Goal: Check status: Check status

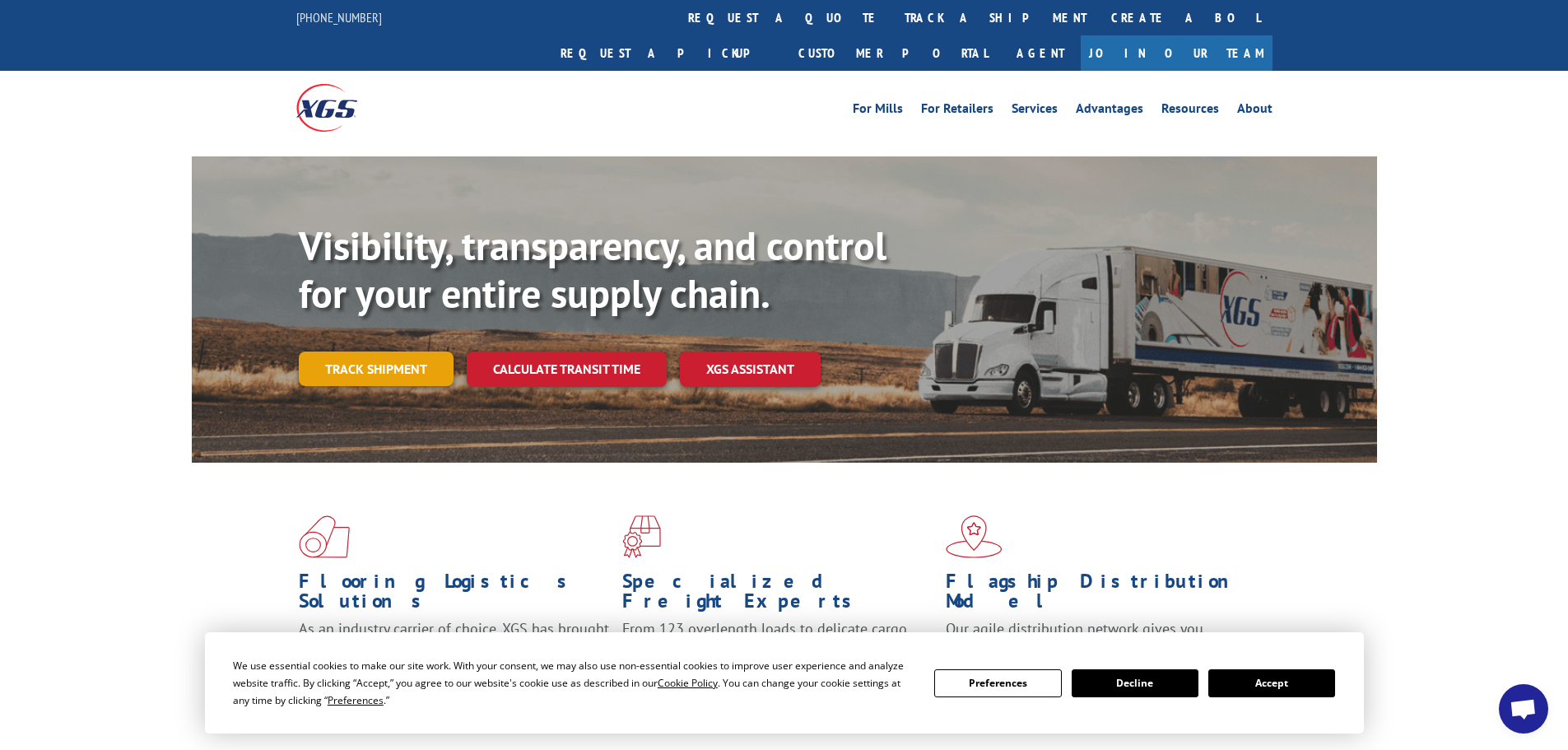
click at [375, 351] on link "Track shipment" at bounding box center [376, 368] width 155 height 34
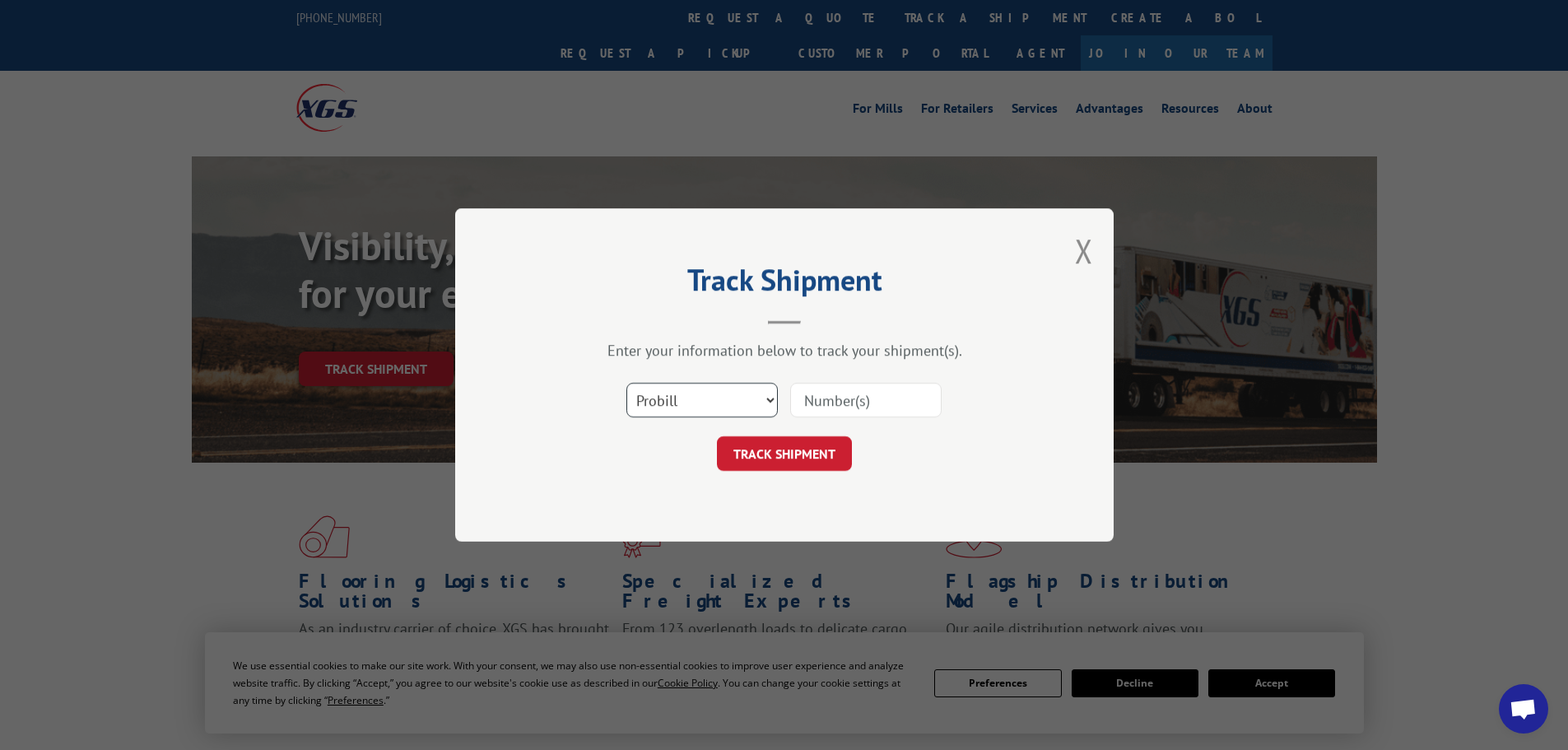
click at [735, 408] on select "Select category... Probill BOL PO" at bounding box center [702, 400] width 152 height 34
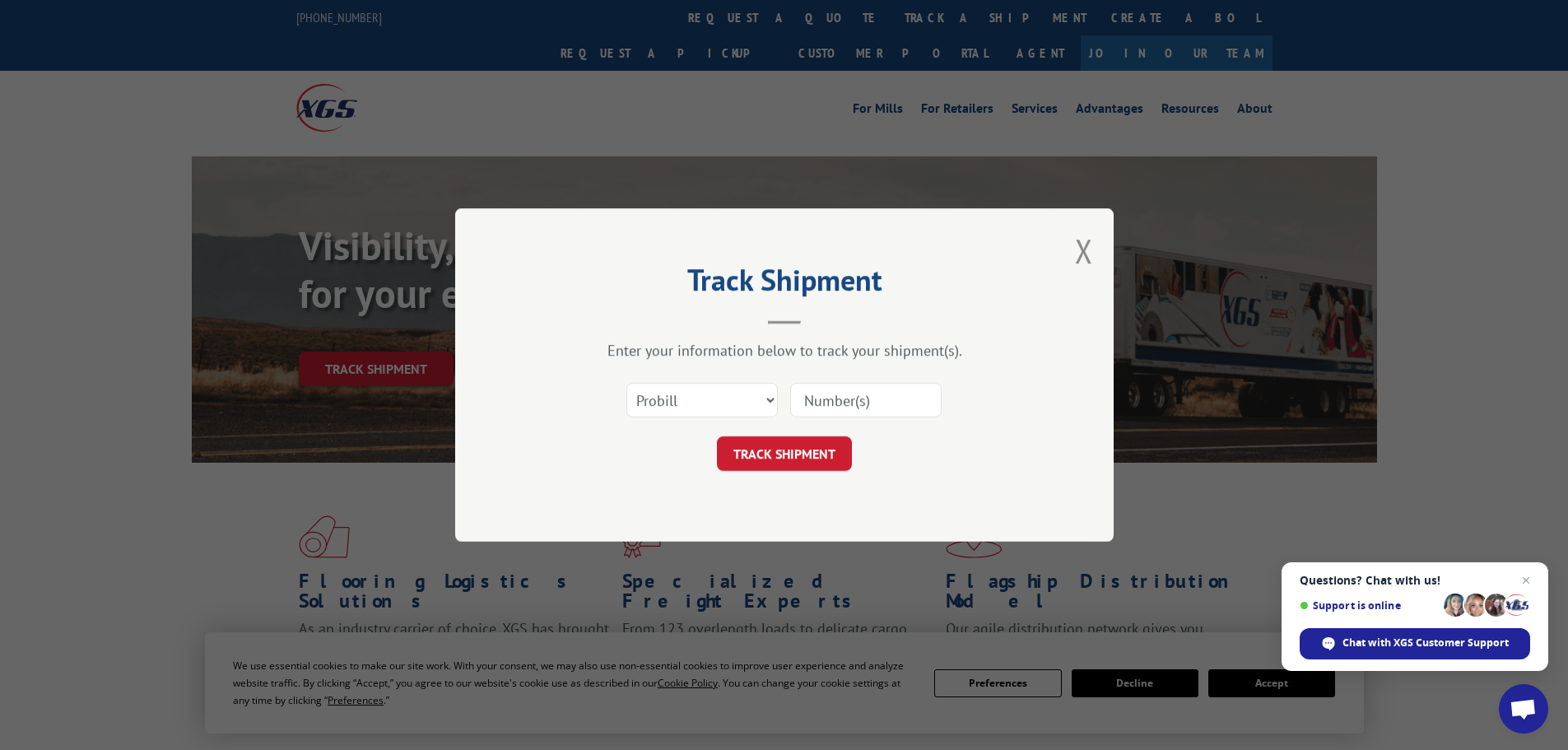
click at [841, 398] on input at bounding box center [866, 400] width 152 height 34
paste input "15472399"
type input "15472399"
click at [777, 456] on button "TRACK SHIPMENT" at bounding box center [784, 454] width 135 height 34
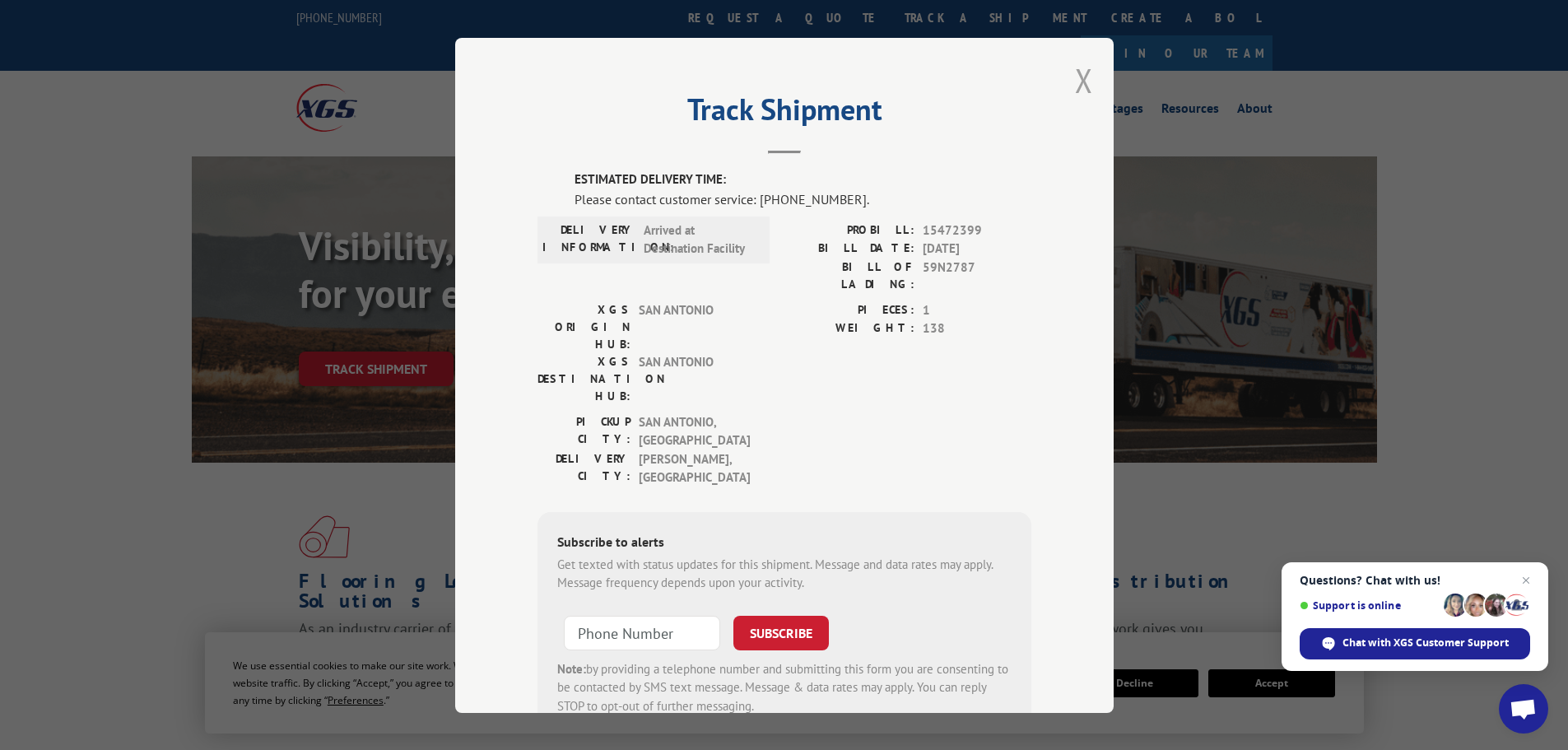
click at [1076, 85] on button "Close modal" at bounding box center [1083, 81] width 18 height 44
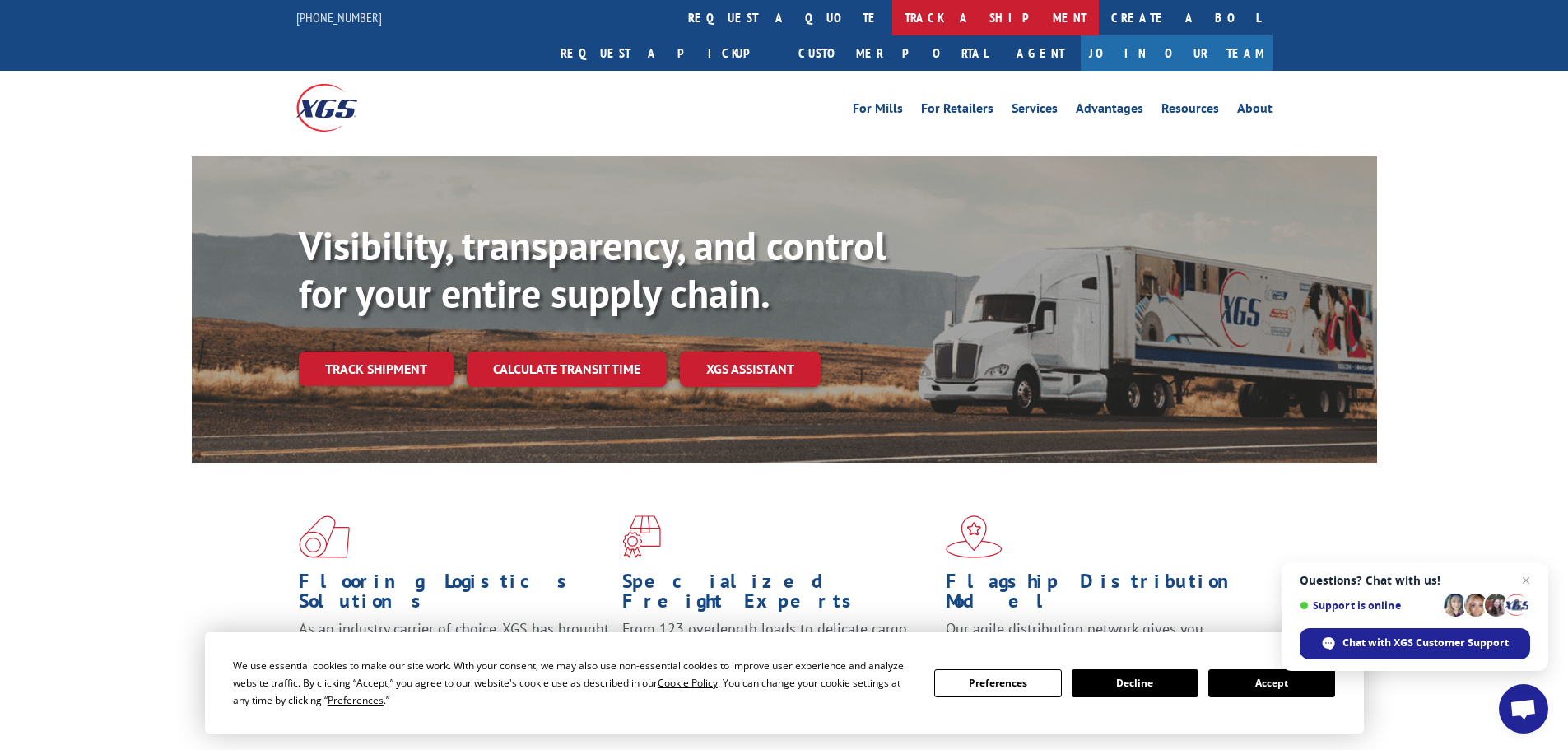
click at [892, 17] on link "track a shipment" at bounding box center [996, 17] width 207 height 35
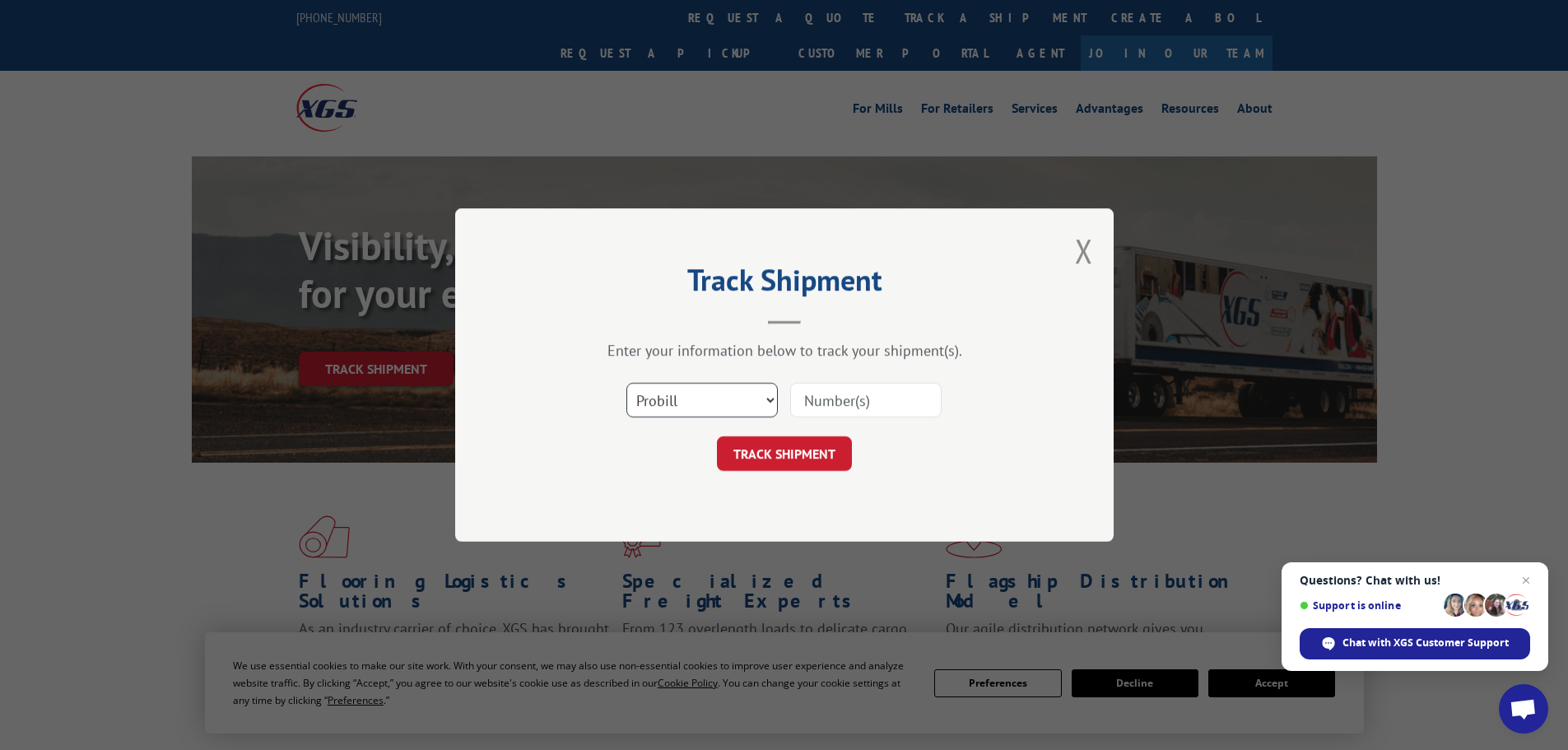
click at [742, 400] on select "Select category... Probill BOL PO" at bounding box center [702, 400] width 152 height 34
click at [626, 383] on select "Select category... Probill BOL PO" at bounding box center [702, 400] width 152 height 34
click at [747, 409] on select "Select category... Probill BOL PO" at bounding box center [702, 400] width 152 height 34
select select "po"
click at [626, 383] on select "Select category... Probill BOL PO" at bounding box center [702, 400] width 152 height 34
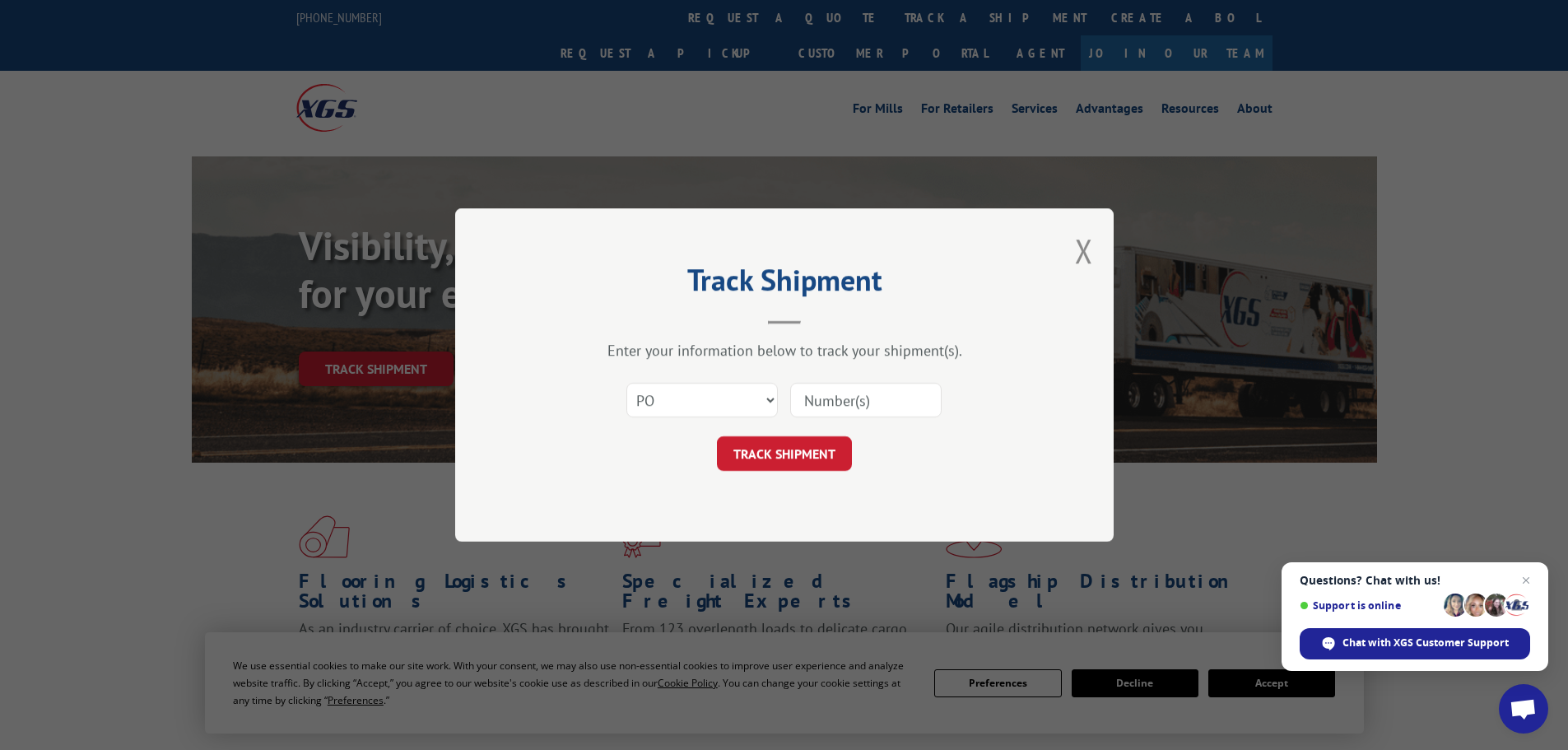
click at [829, 393] on input at bounding box center [866, 400] width 152 height 34
paste input "54525695"
type input "54525695"
click at [769, 464] on button "TRACK SHIPMENT" at bounding box center [784, 454] width 135 height 34
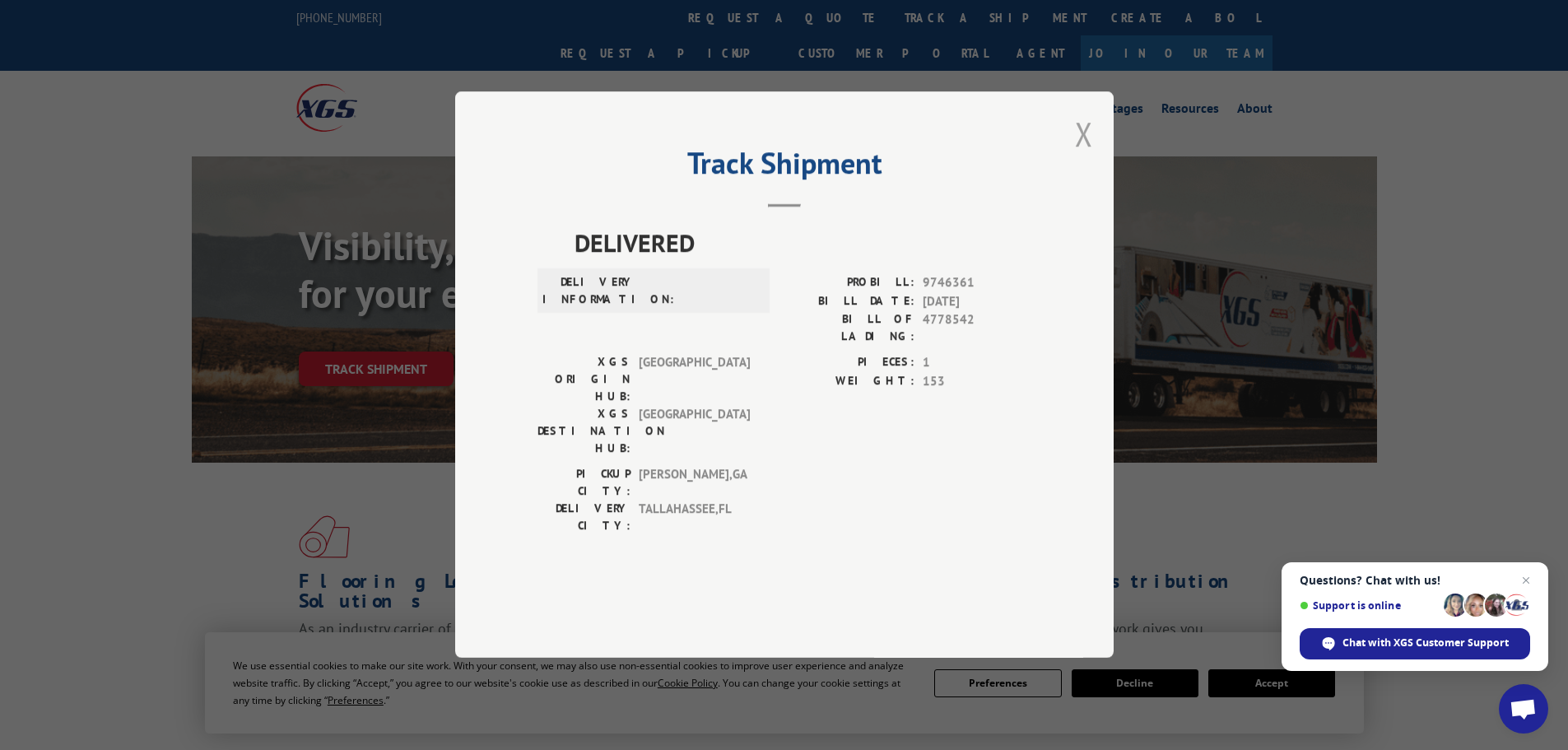
click at [1087, 156] on button "Close modal" at bounding box center [1083, 134] width 18 height 44
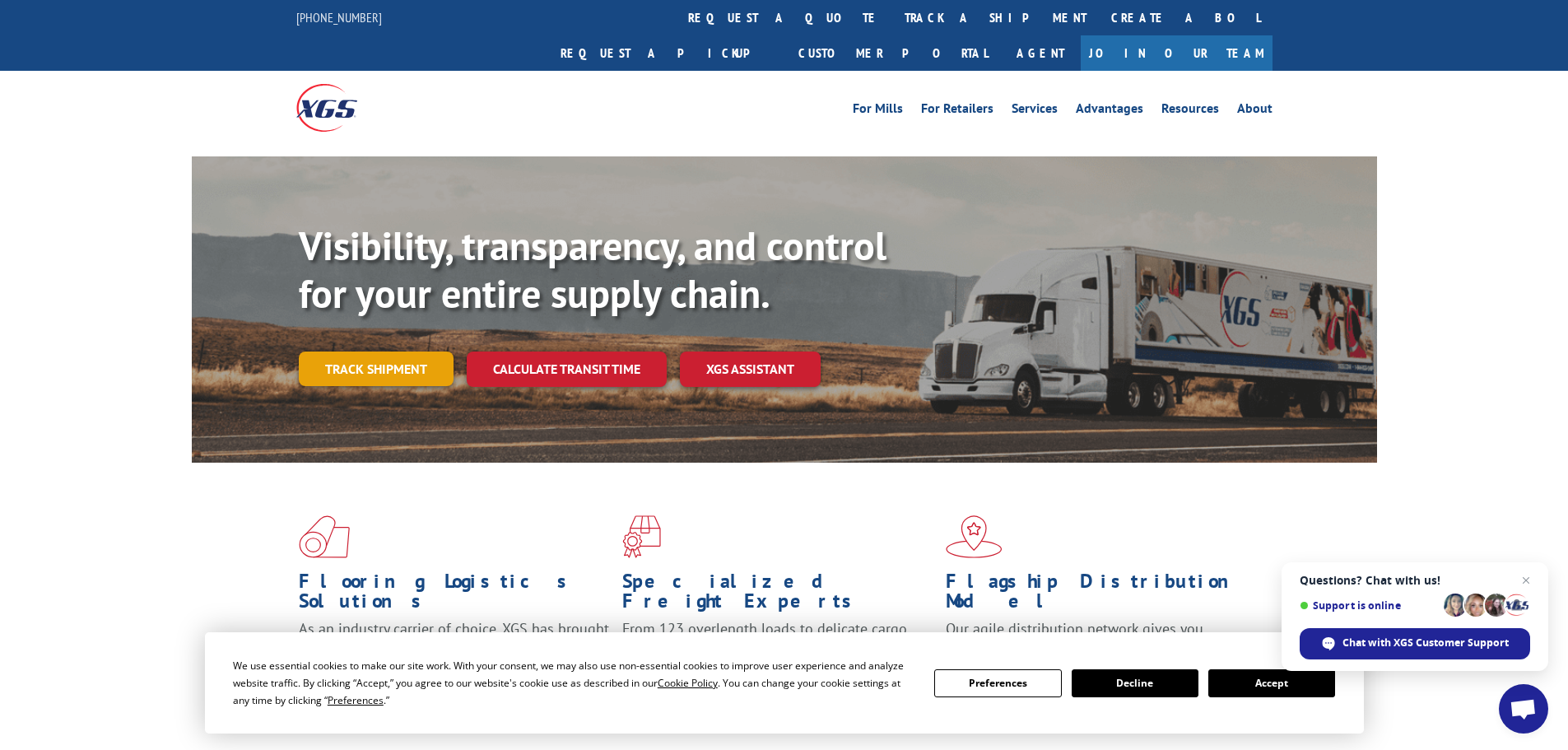
click at [419, 351] on link "Track shipment" at bounding box center [376, 368] width 155 height 34
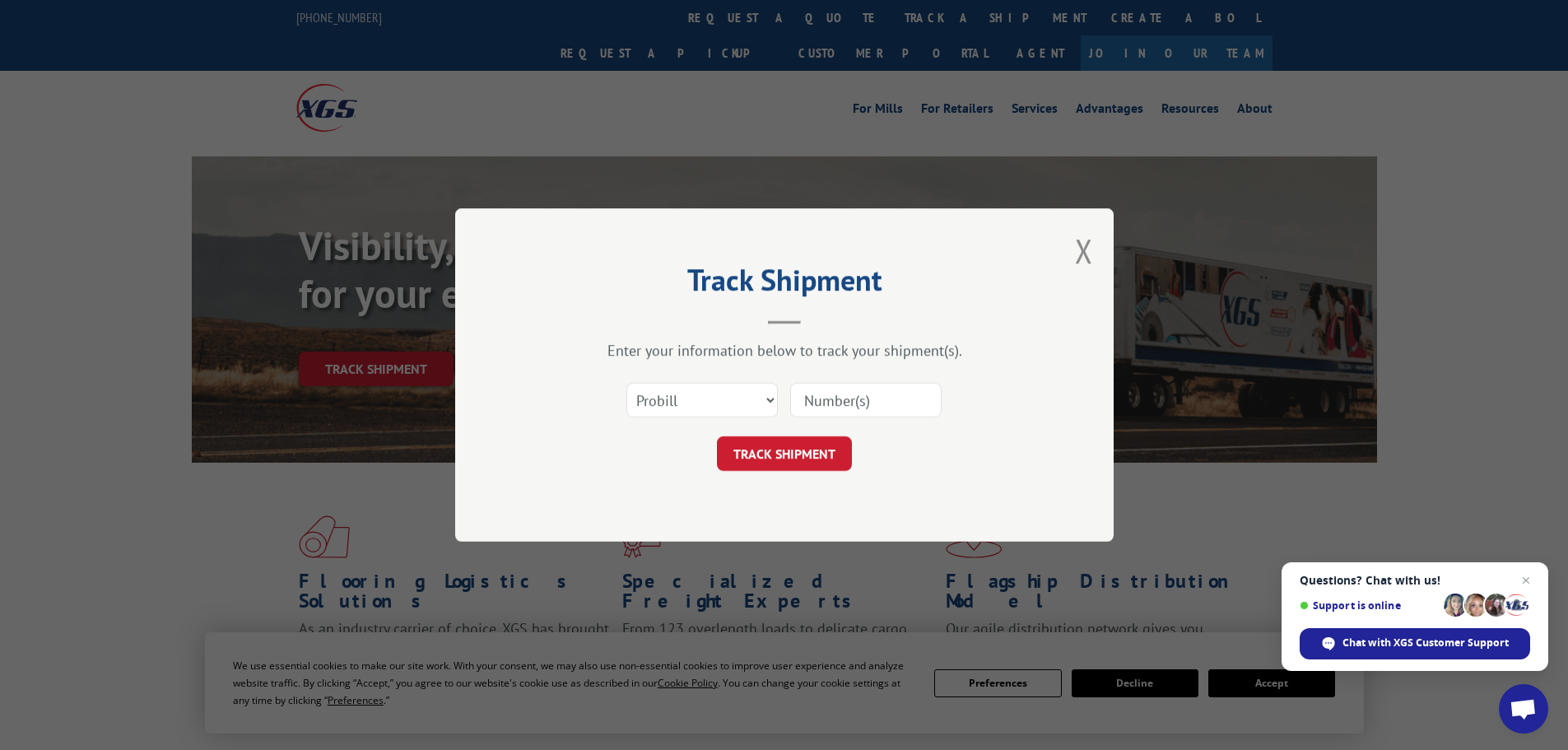
click at [857, 405] on input at bounding box center [866, 400] width 152 height 34
paste input "15472399"
type input "15472399"
click at [772, 448] on button "TRACK SHIPMENT" at bounding box center [784, 454] width 135 height 34
